Goal: Obtain resource: Obtain resource

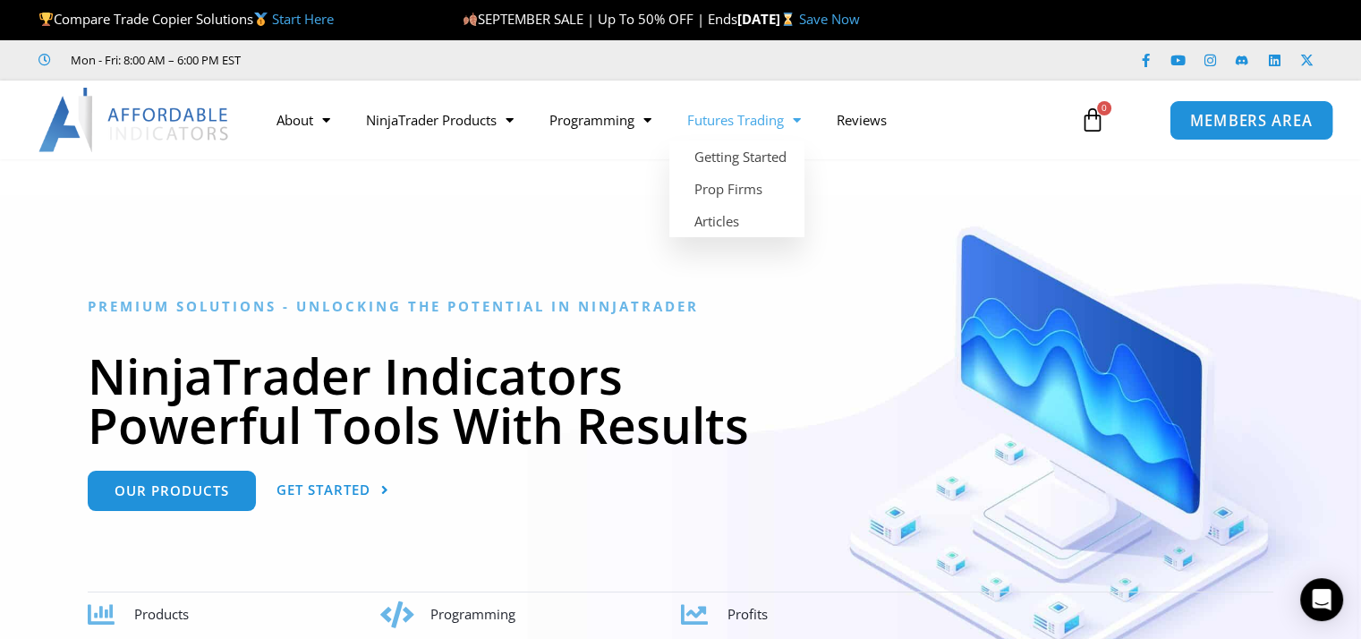
click at [1219, 126] on span "MEMBERS AREA" at bounding box center [1251, 120] width 123 height 15
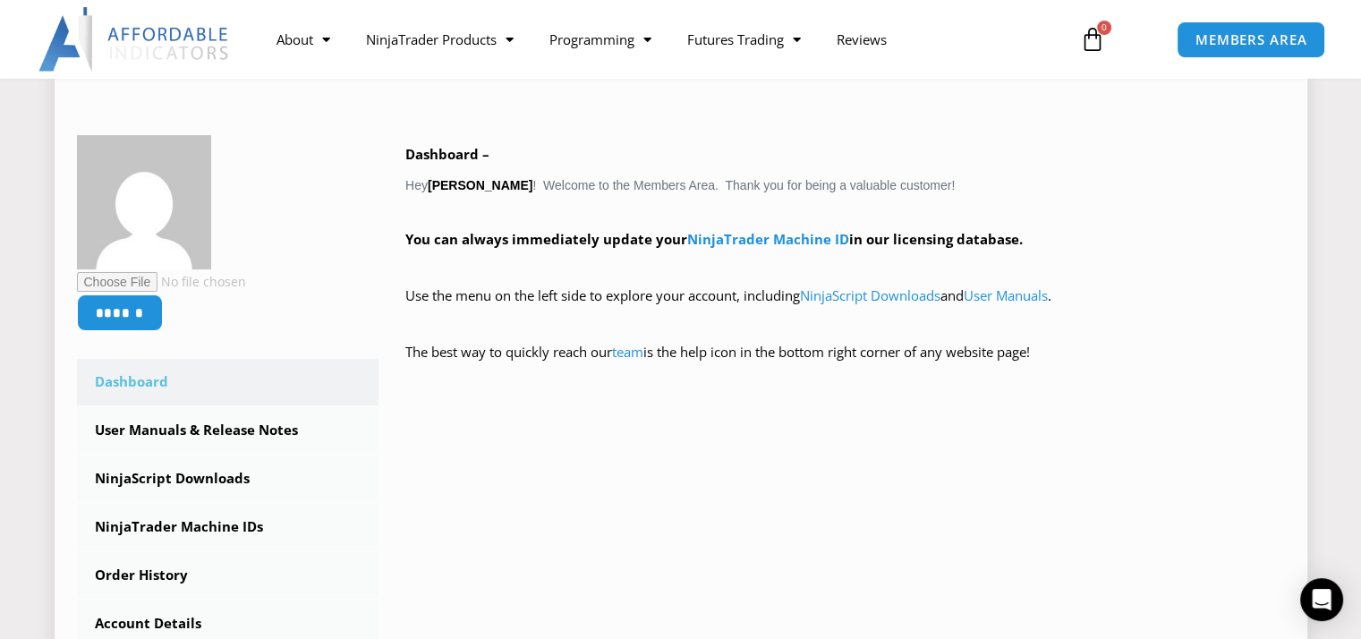
scroll to position [447, 0]
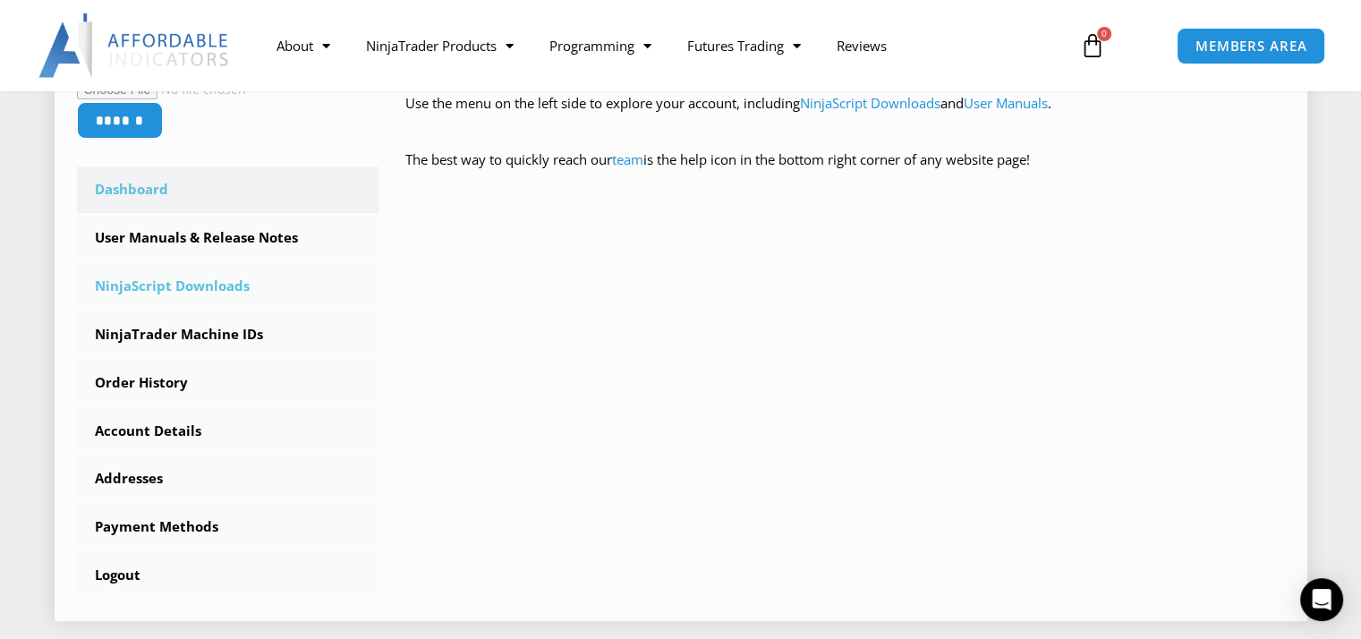
click at [219, 276] on link "NinjaScript Downloads" at bounding box center [228, 286] width 302 height 47
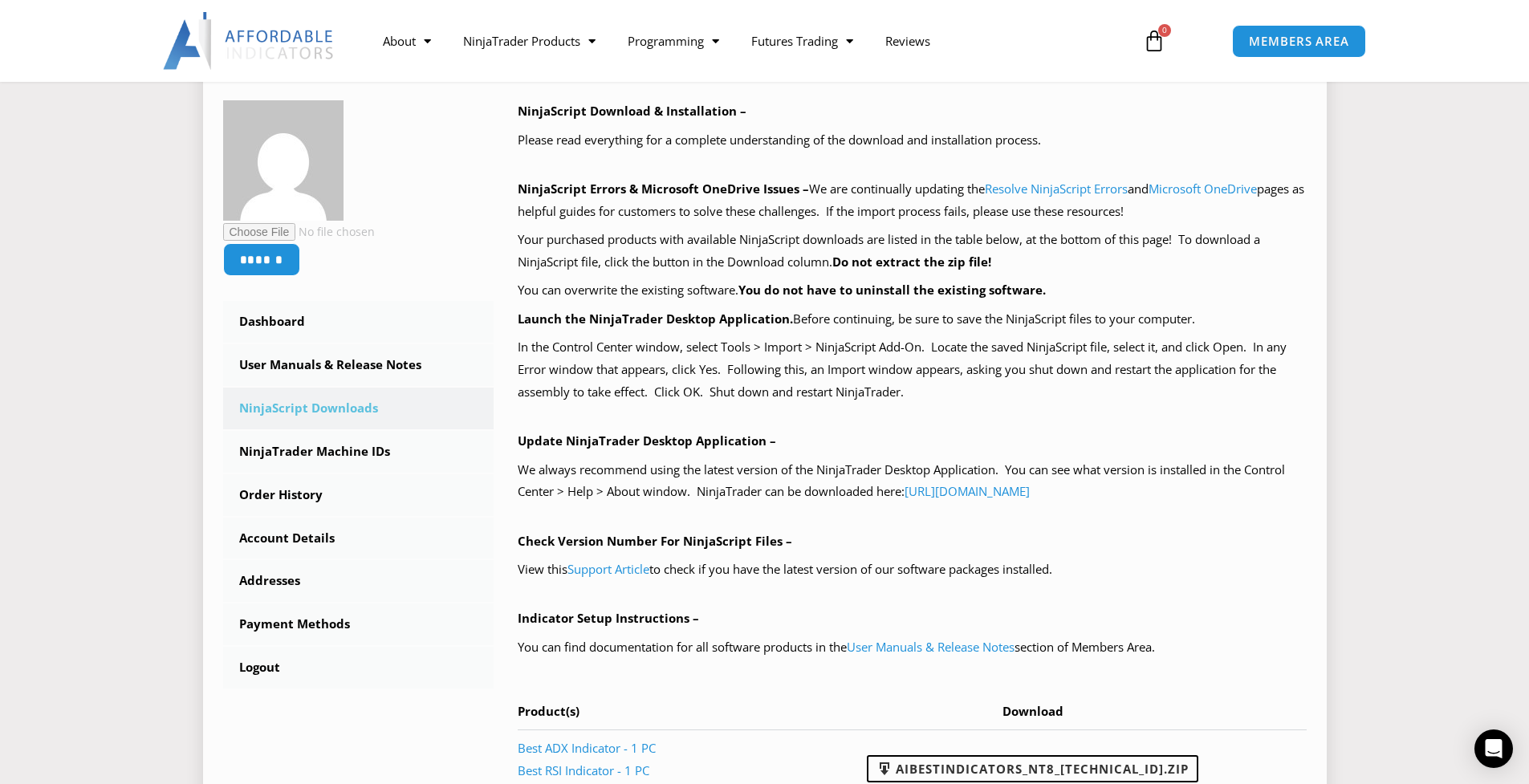
scroll to position [240, 0]
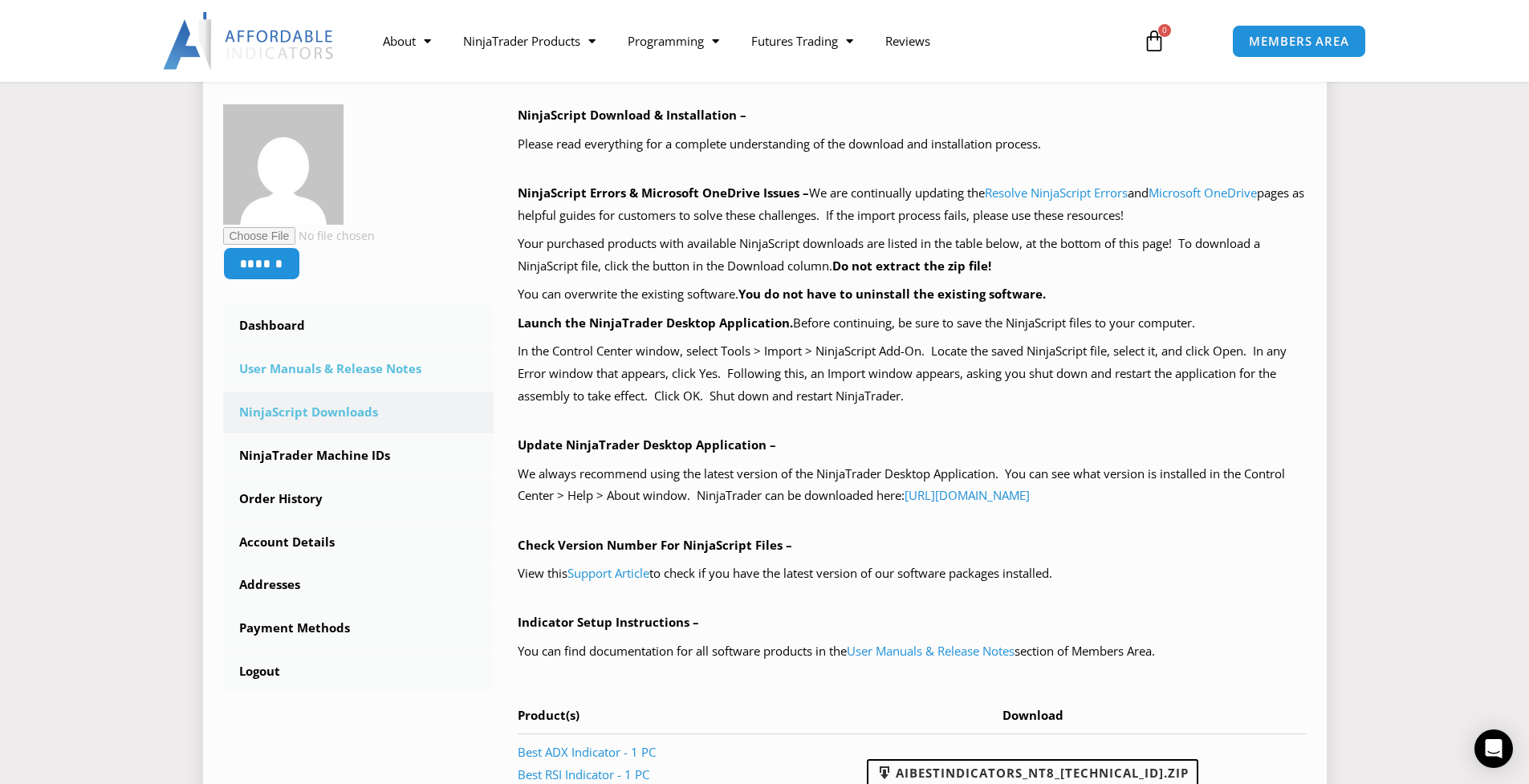
click at [362, 364] on link "User Manuals & Release Notes" at bounding box center [359, 369] width 271 height 42
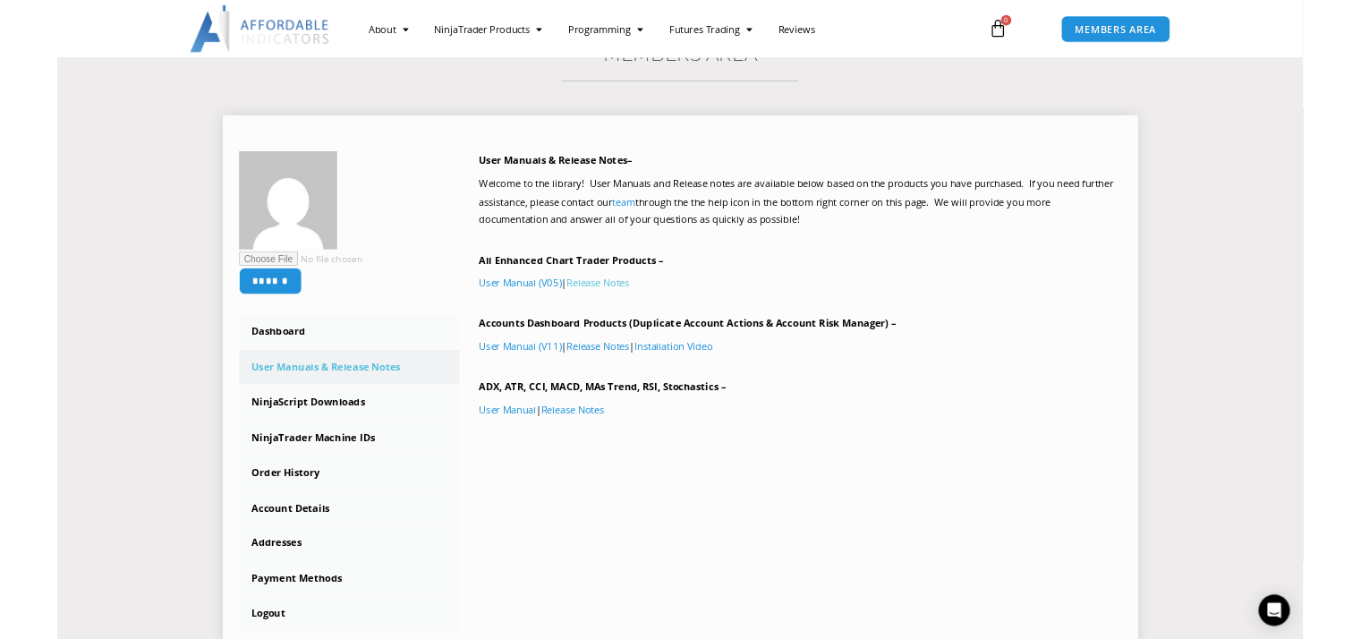
scroll to position [179, 0]
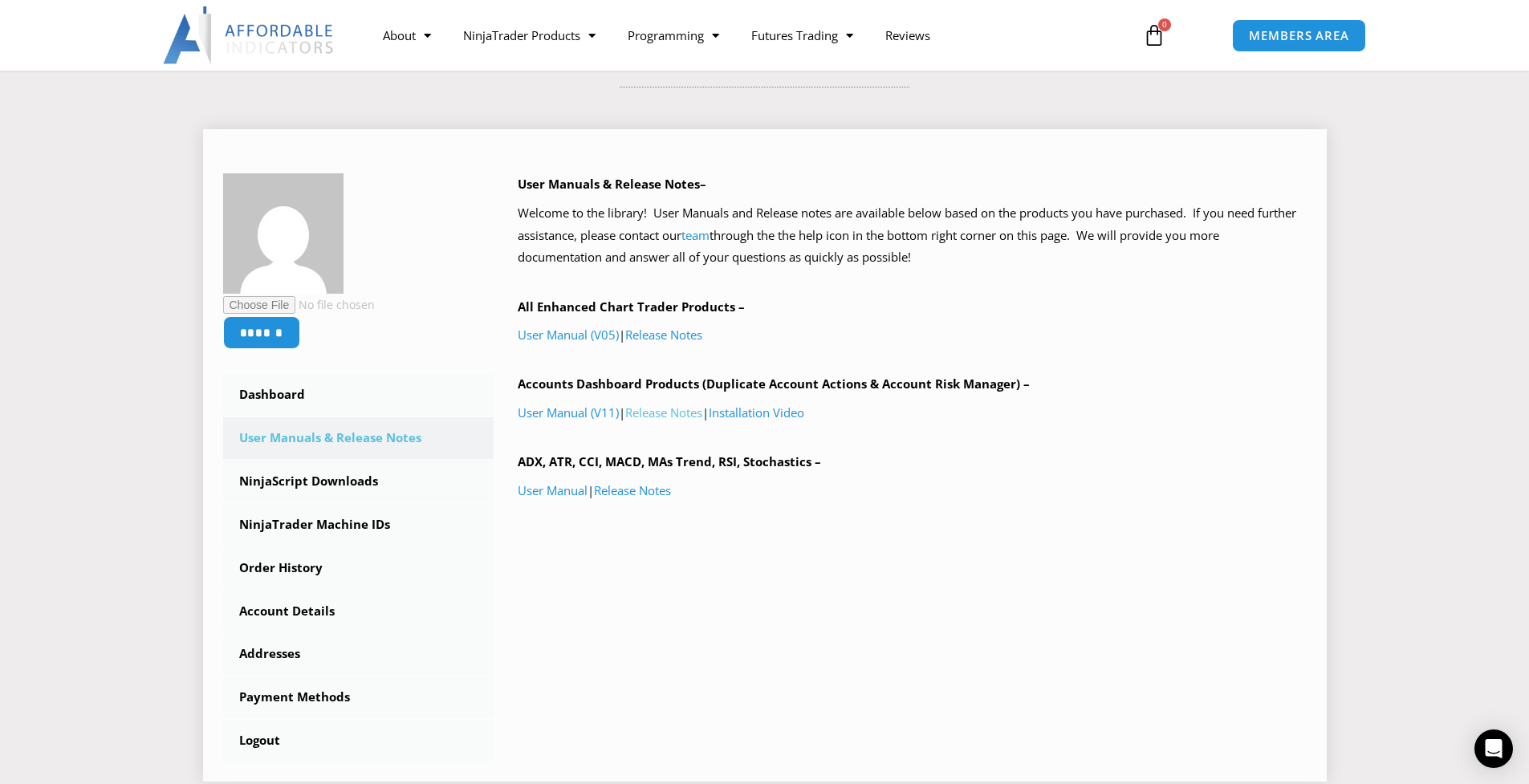
click at [693, 419] on link "Release Notes" at bounding box center [664, 413] width 77 height 16
click at [597, 409] on link "User Manual (V11)" at bounding box center [568, 413] width 101 height 16
click at [651, 335] on link "Release Notes" at bounding box center [664, 335] width 77 height 16
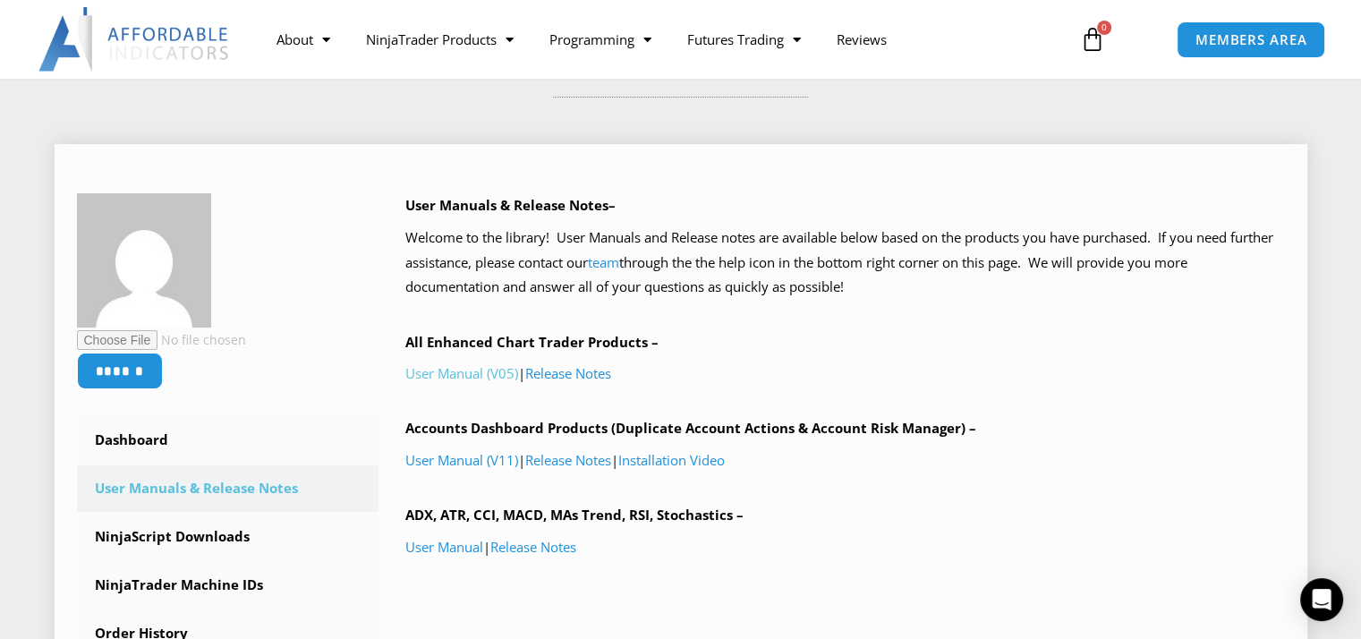
click at [465, 374] on link "User Manual (V05)" at bounding box center [461, 373] width 113 height 18
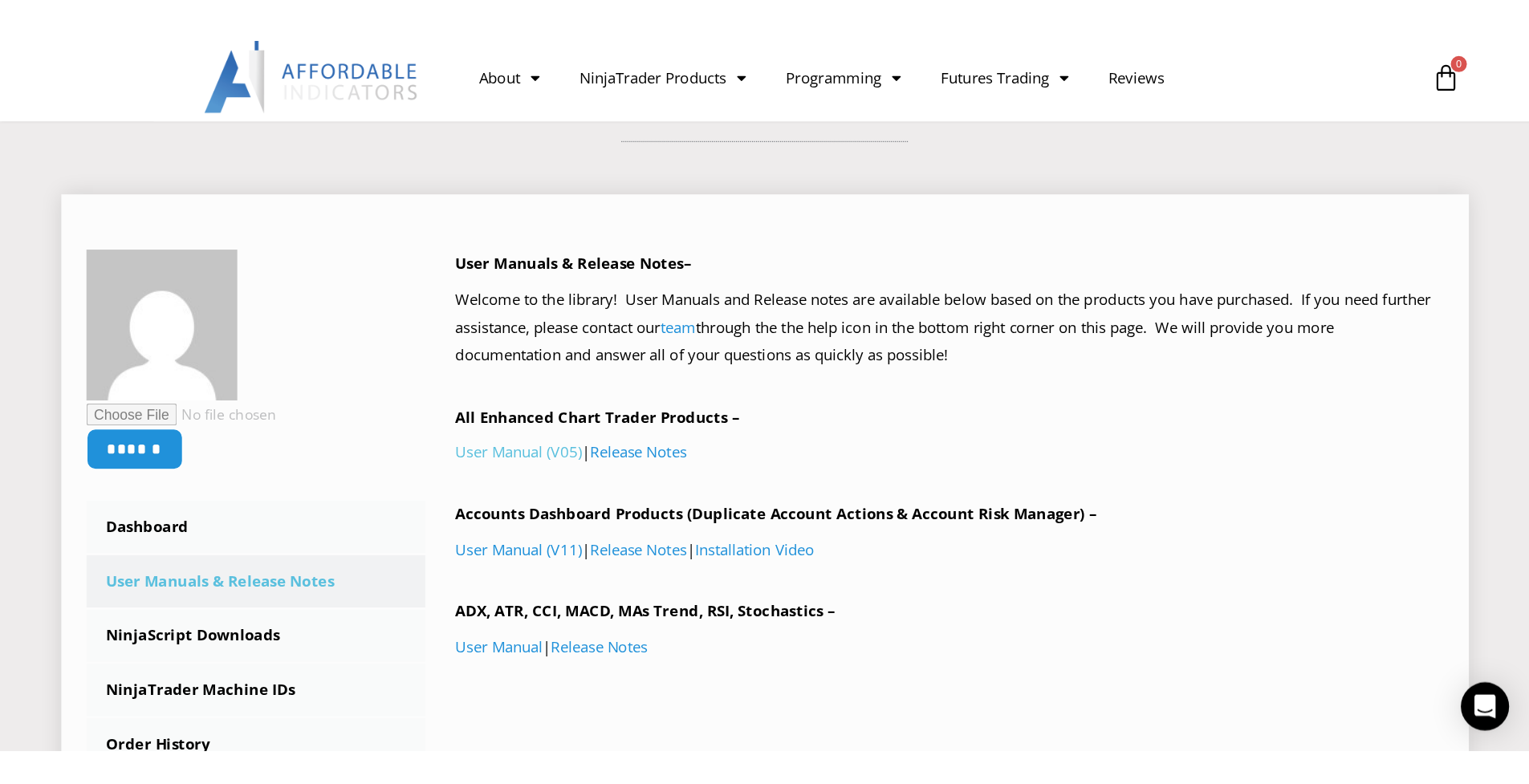
scroll to position [142, 0]
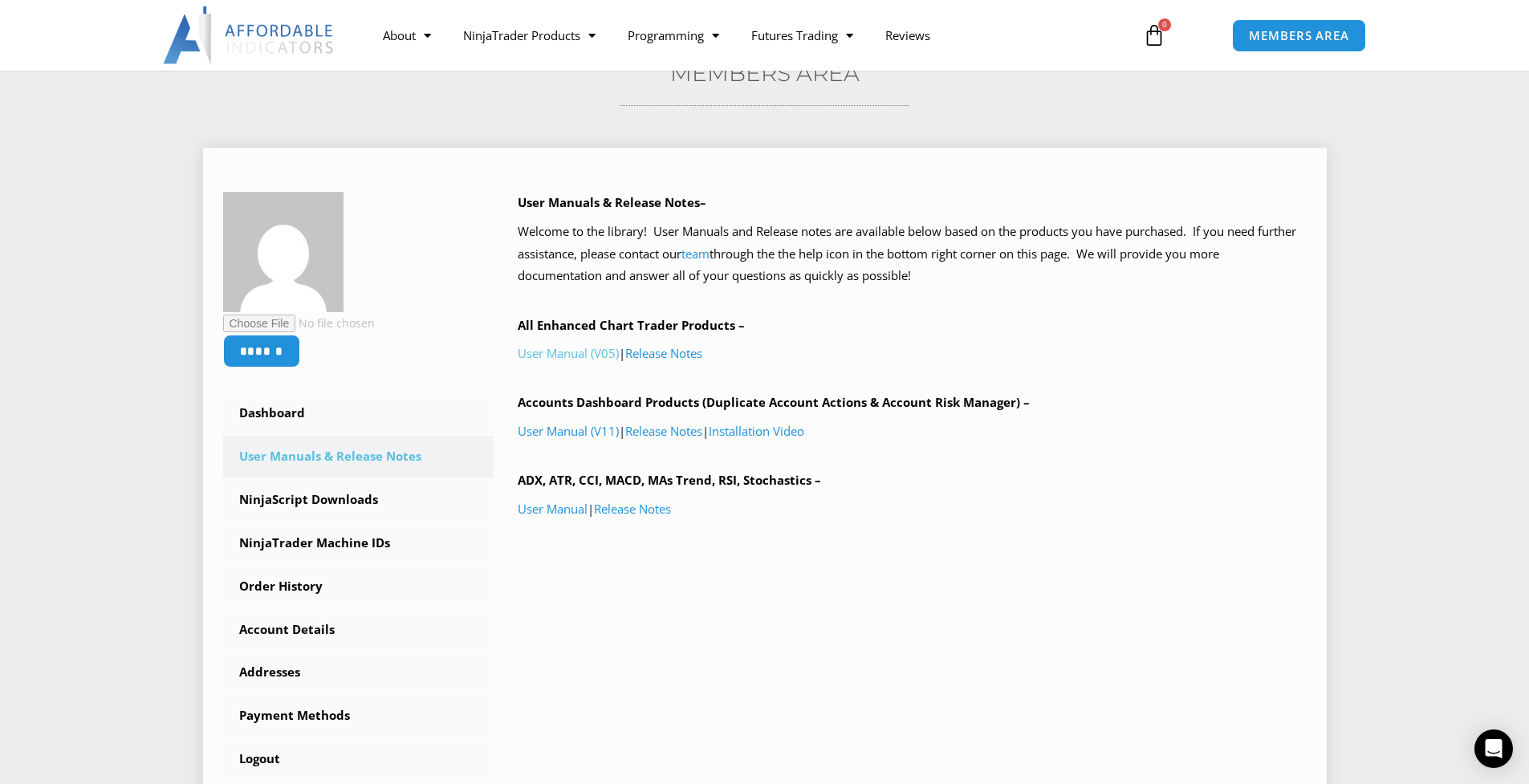
click at [596, 358] on link "User Manual (V05)" at bounding box center [568, 353] width 101 height 16
click at [340, 511] on link "NinjaScript Downloads" at bounding box center [359, 500] width 271 height 42
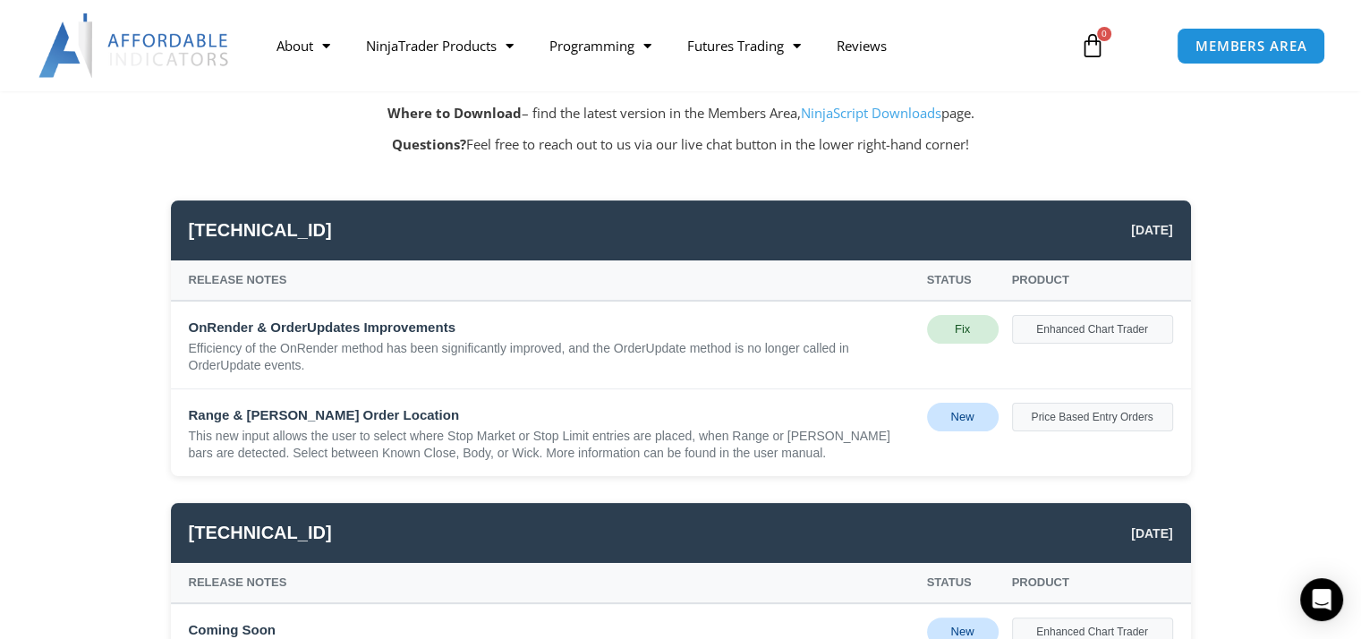
scroll to position [268, 0]
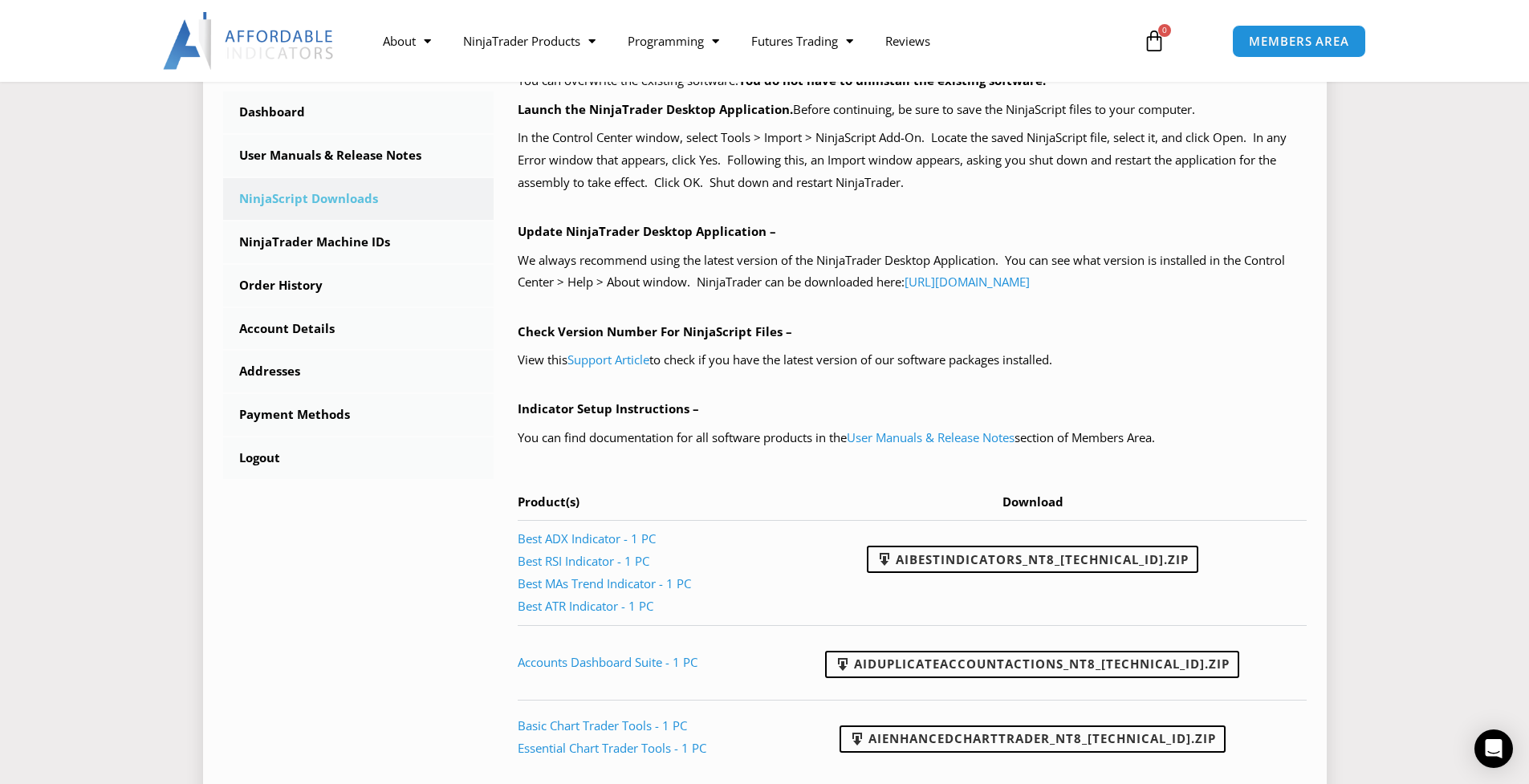
scroll to position [562, 0]
